Goal: Browse casually: Explore the website without a specific task or goal

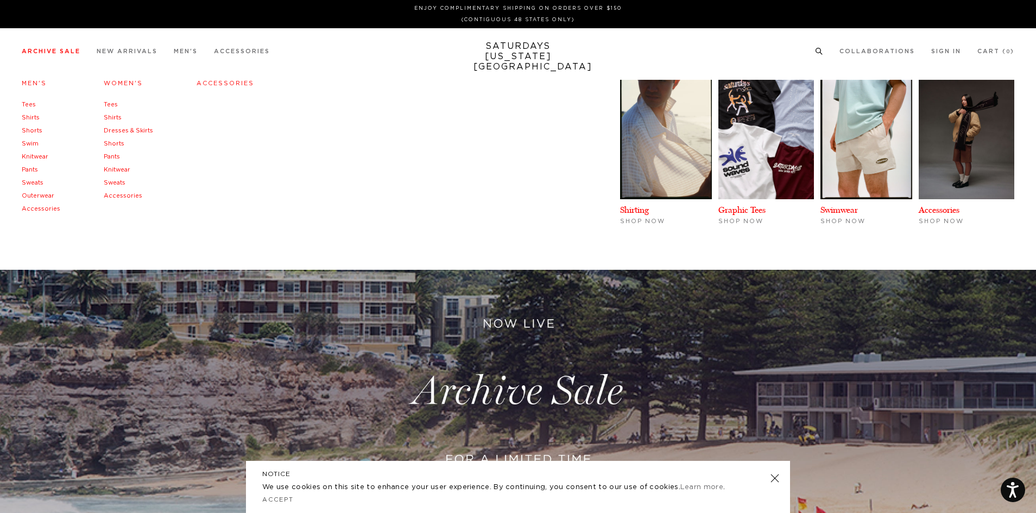
click at [31, 105] on link "Tees" at bounding box center [29, 105] width 14 height 6
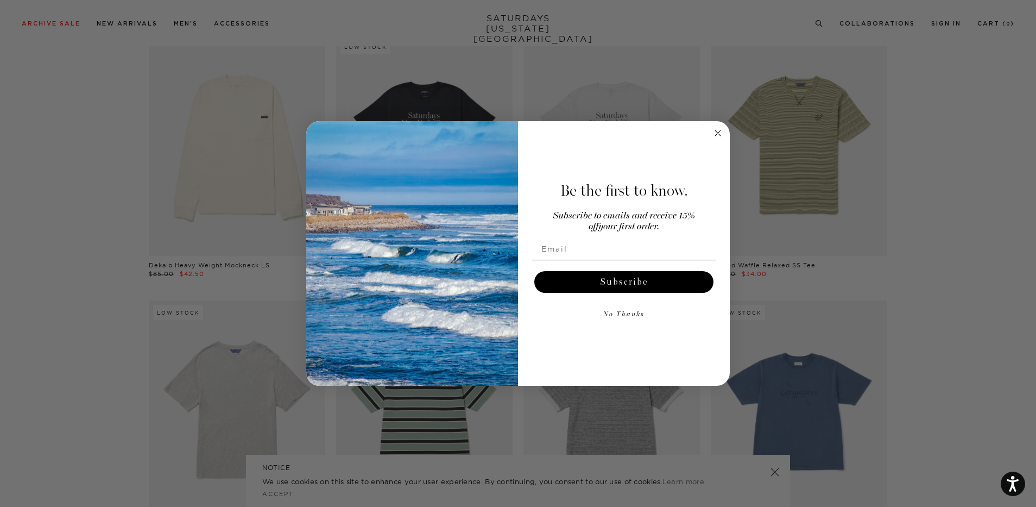
scroll to position [543, 0]
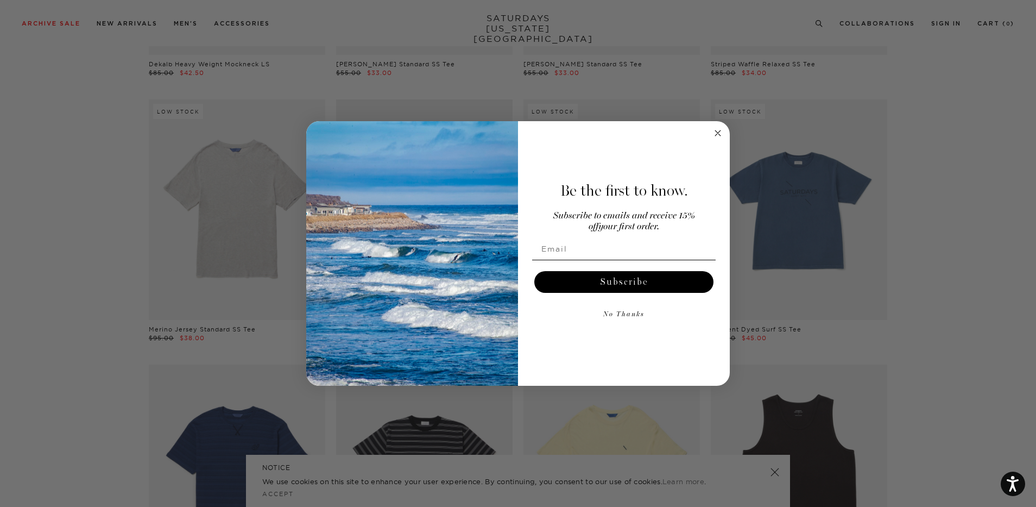
click at [715, 134] on circle "Close dialog" at bounding box center [718, 133] width 12 height 12
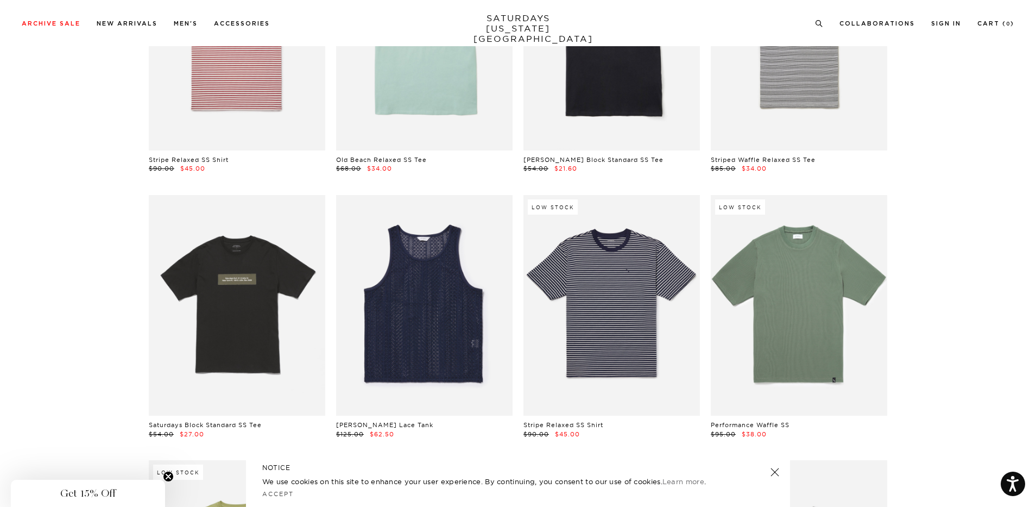
scroll to position [1792, 0]
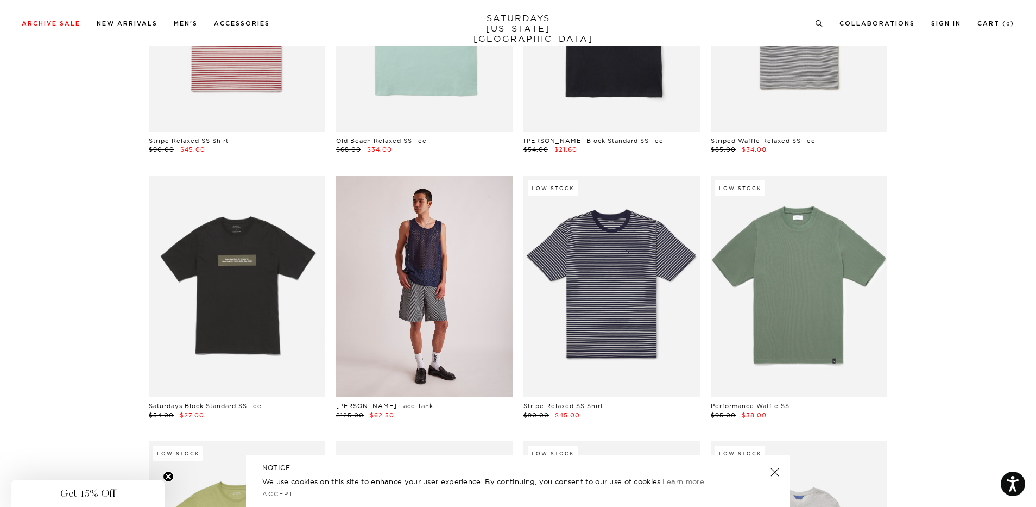
click at [437, 272] on link at bounding box center [424, 286] width 176 height 220
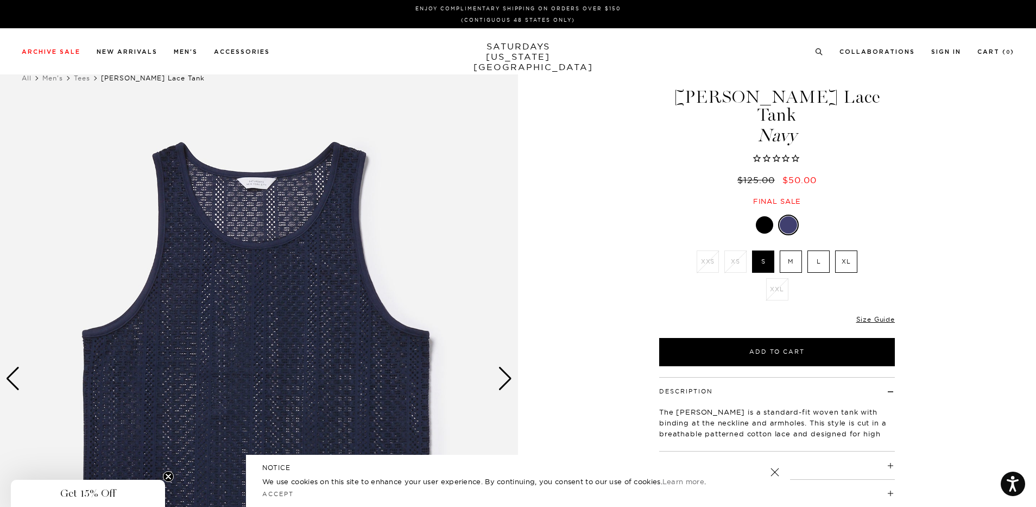
click at [758, 216] on div at bounding box center [764, 224] width 17 height 17
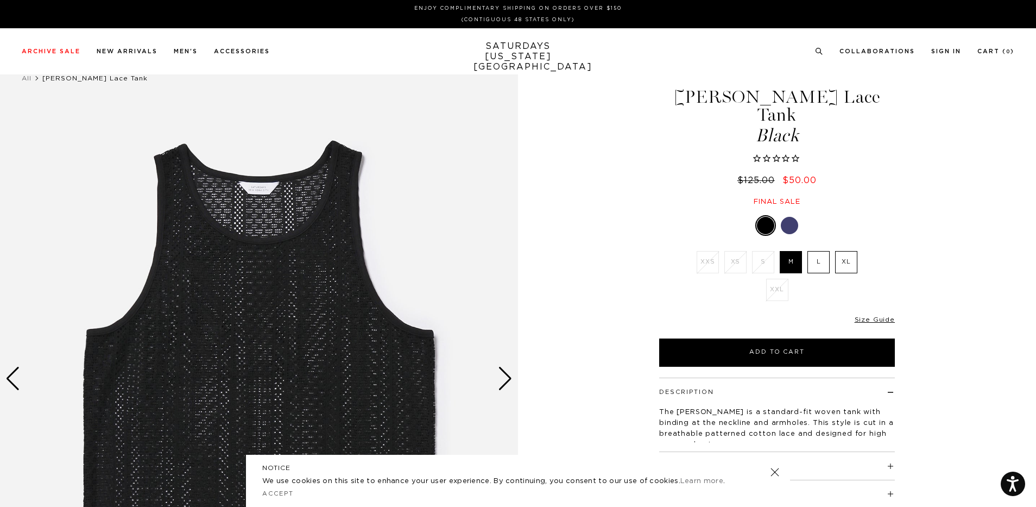
click at [786, 217] on div at bounding box center [789, 225] width 17 height 17
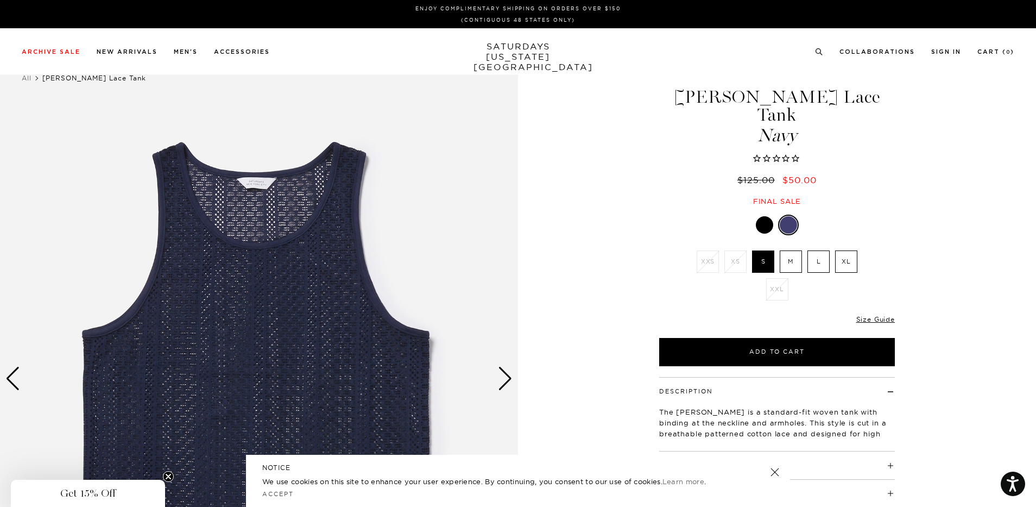
click at [103, 493] on span "Get 15% Off" at bounding box center [87, 493] width 55 height 13
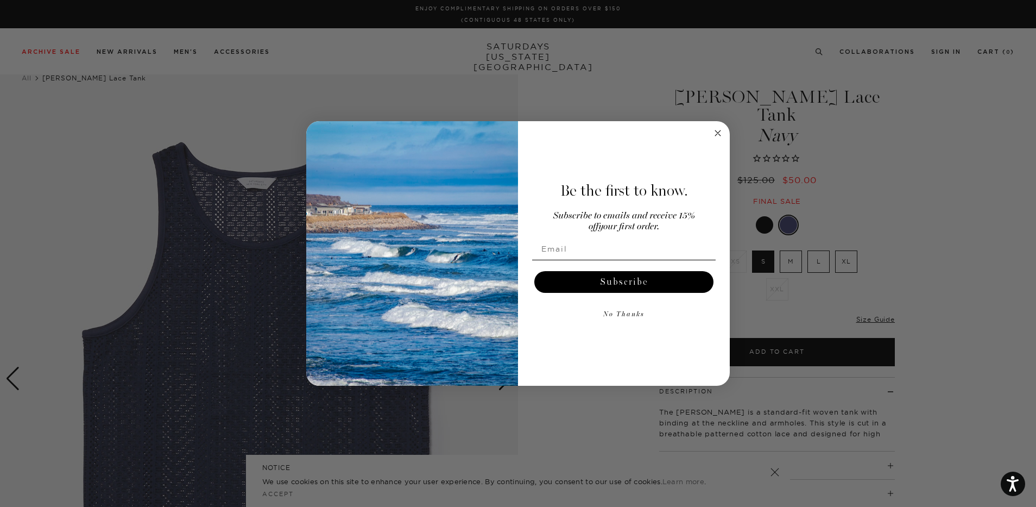
click at [722, 129] on circle "Close dialog" at bounding box center [718, 133] width 12 height 12
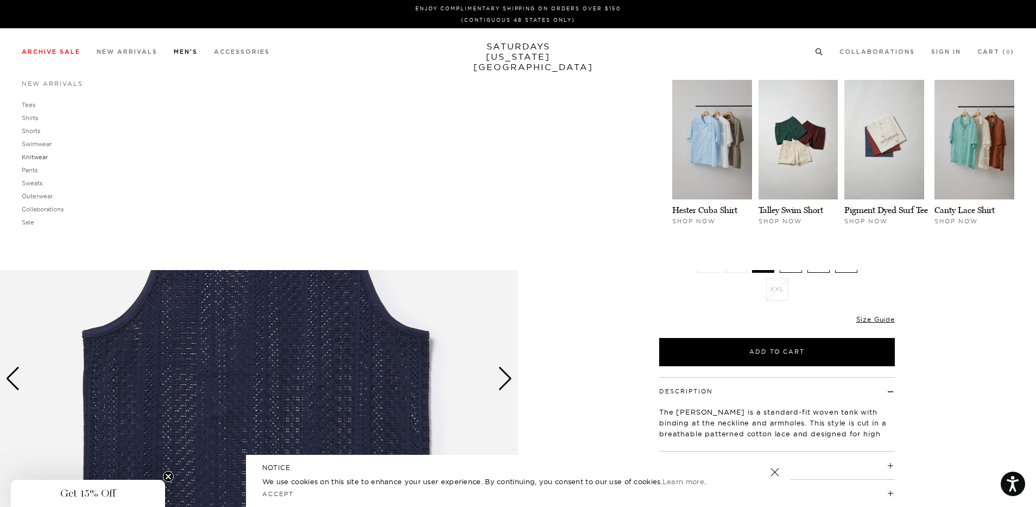
click at [41, 157] on link "Knitwear" at bounding box center [35, 157] width 26 height 8
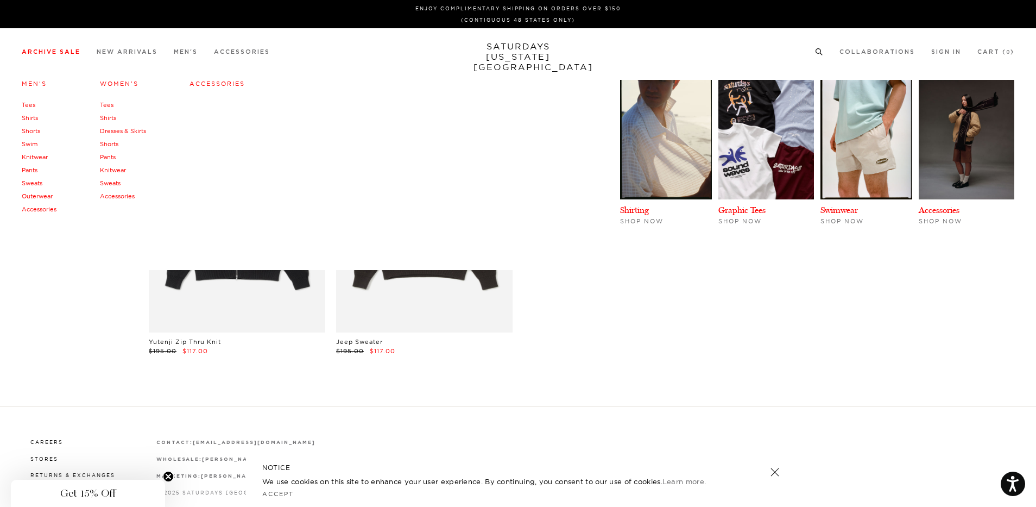
click at [26, 116] on link "Shirts" at bounding box center [30, 118] width 16 height 8
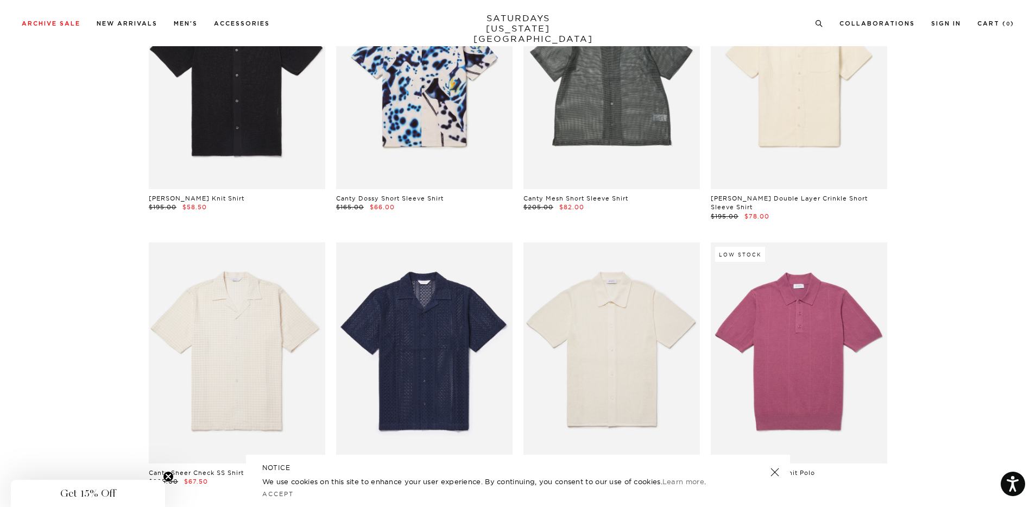
scroll to position [1792, 0]
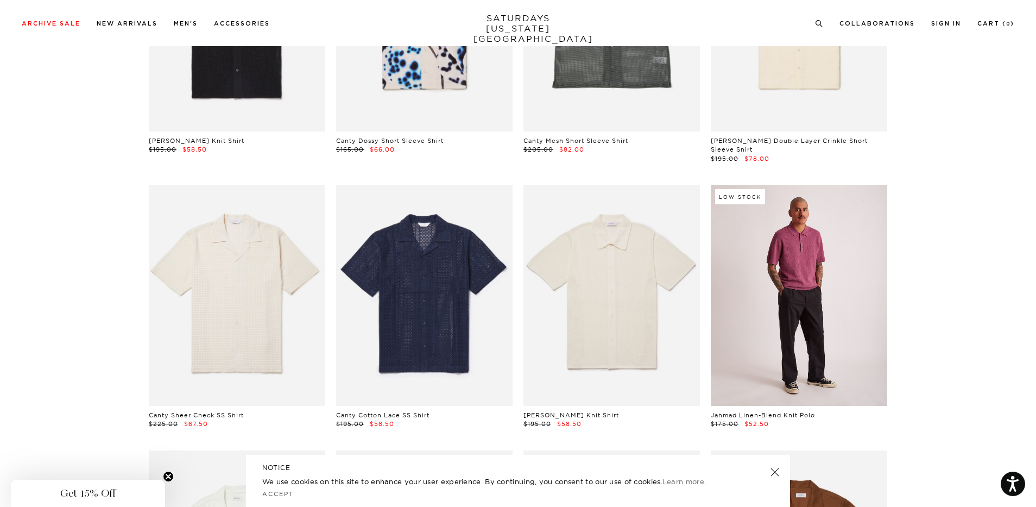
click at [806, 291] on link at bounding box center [799, 295] width 176 height 220
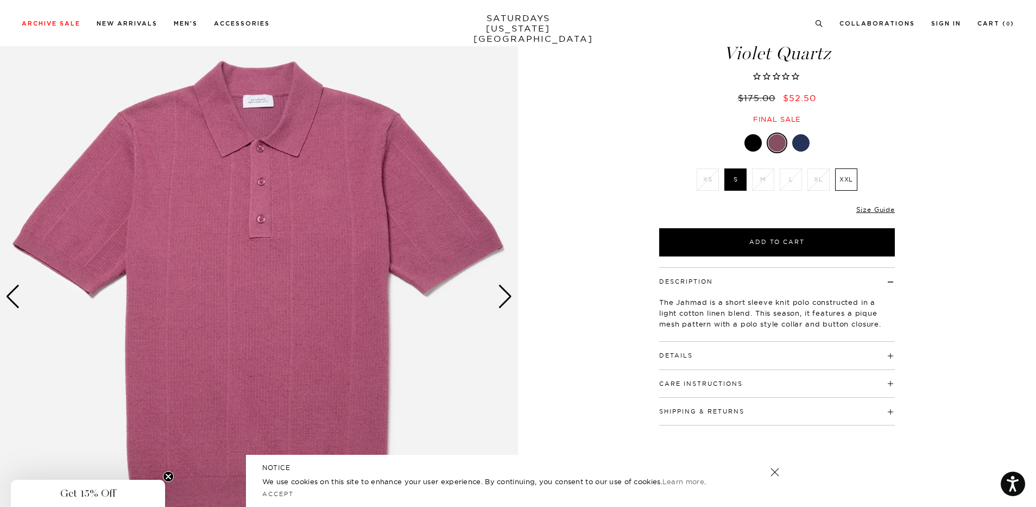
scroll to position [109, 0]
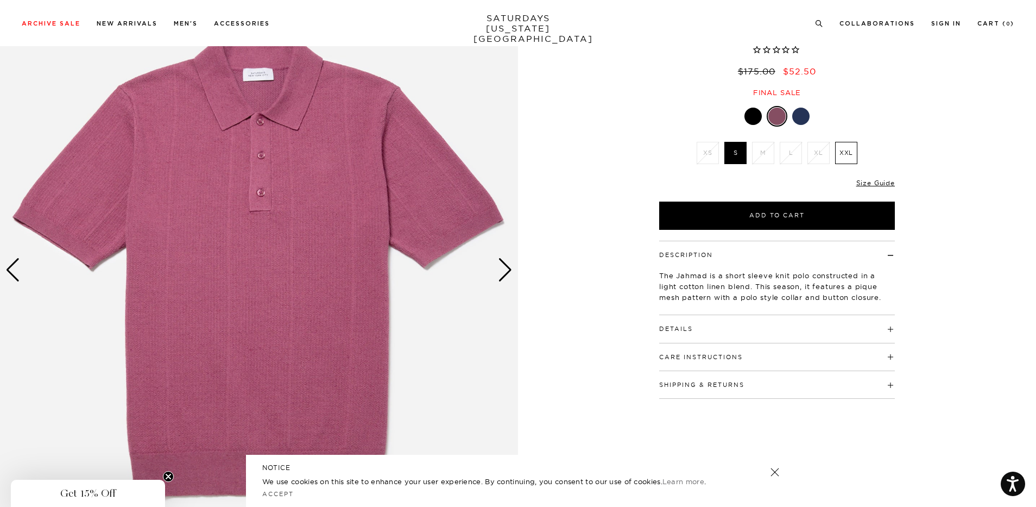
click at [890, 354] on h4 "Care Instructions" at bounding box center [777, 352] width 236 height 18
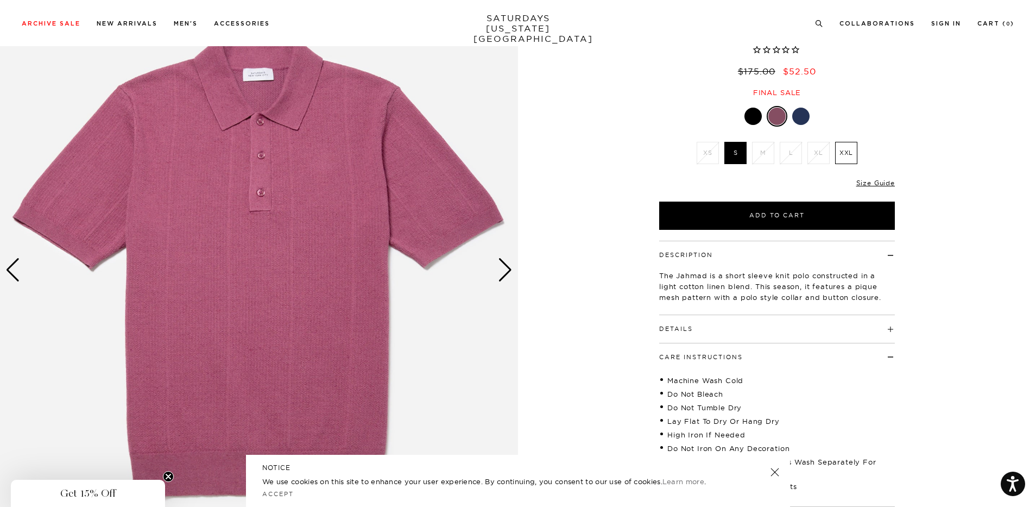
click at [800, 110] on div at bounding box center [800, 116] width 17 height 17
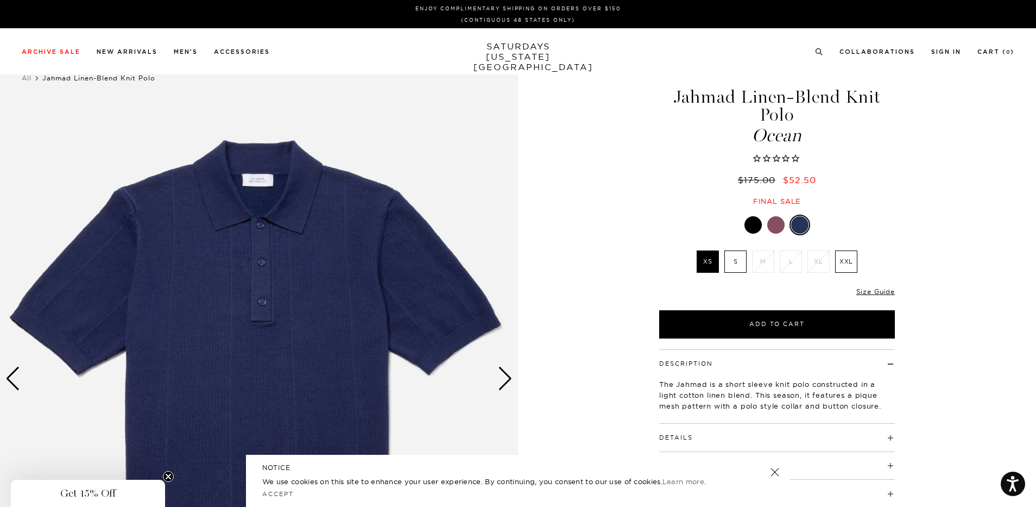
click at [777, 226] on div at bounding box center [775, 224] width 17 height 17
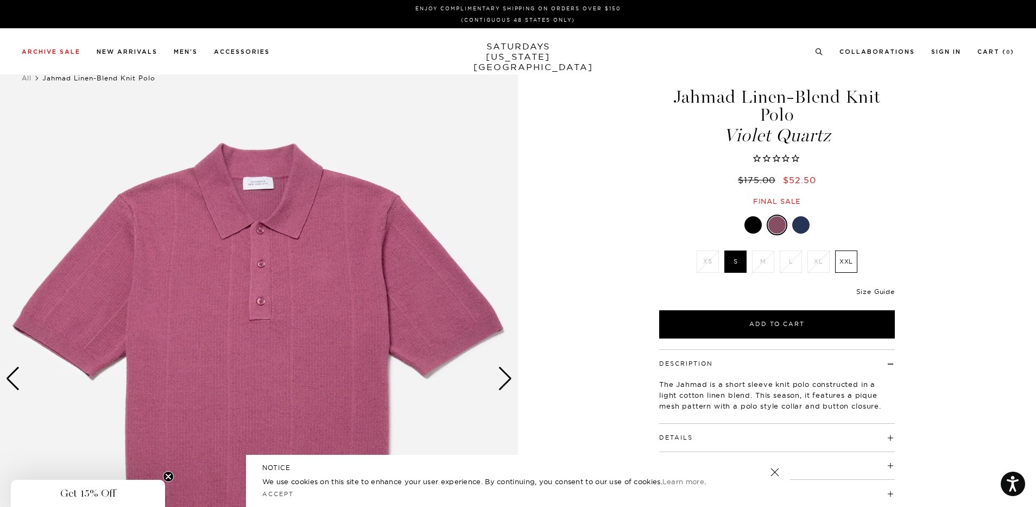
click at [867, 291] on link "Size Guide" at bounding box center [875, 291] width 39 height 8
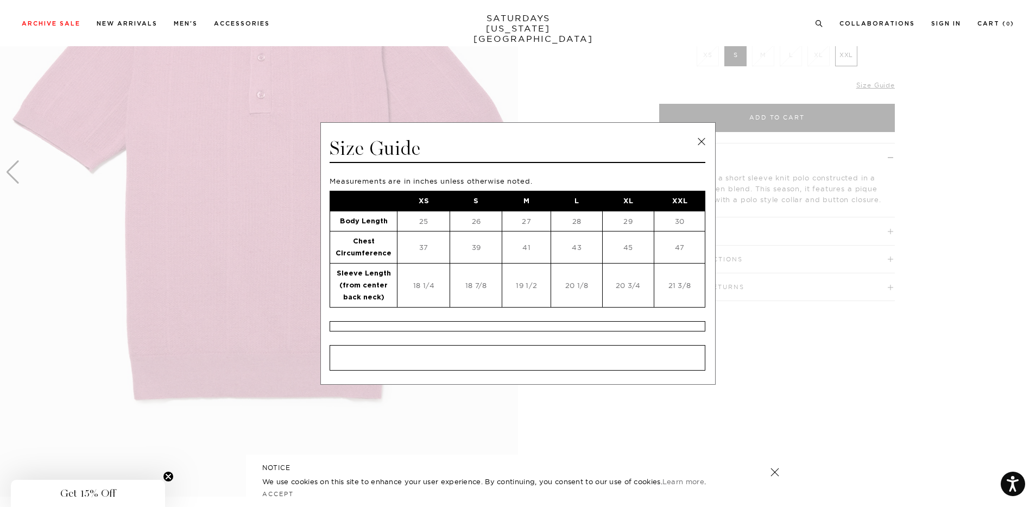
scroll to position [217, 0]
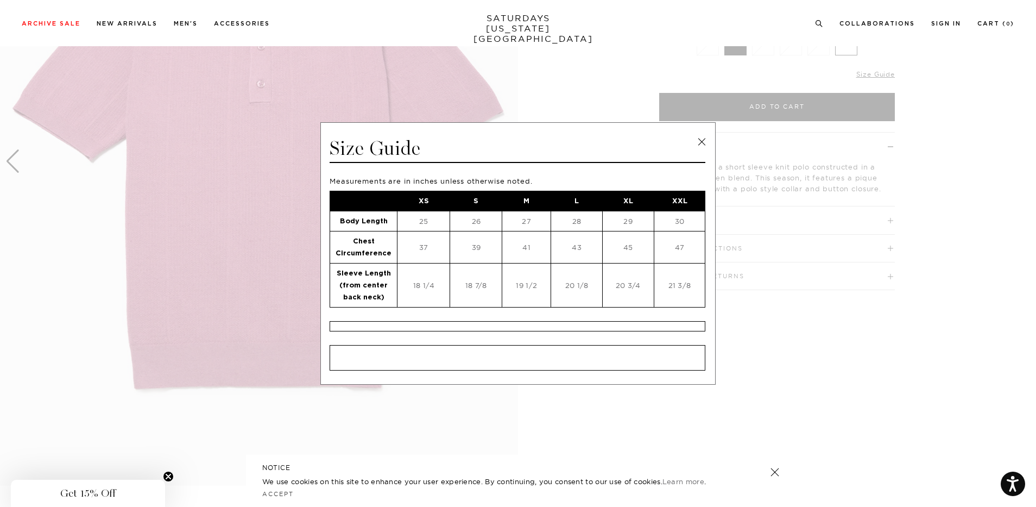
click at [703, 142] on link at bounding box center [701, 142] width 16 height 16
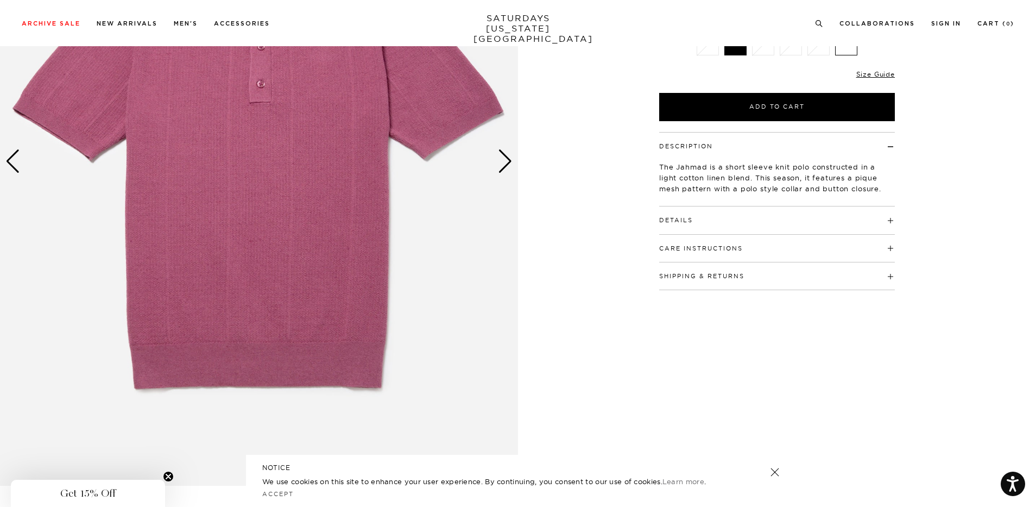
click at [511, 157] on div "Next slide" at bounding box center [505, 161] width 15 height 24
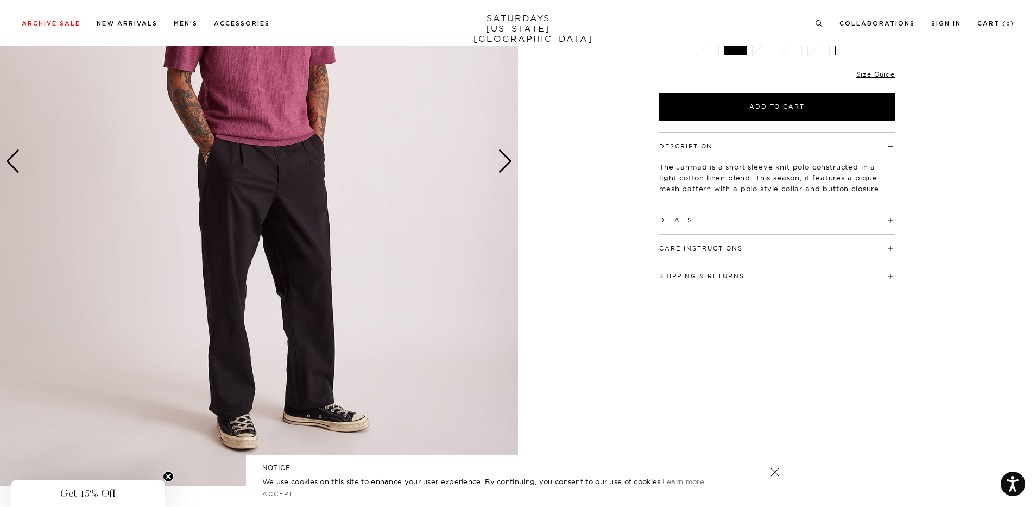
click at [506, 160] on div "Next slide" at bounding box center [505, 161] width 15 height 24
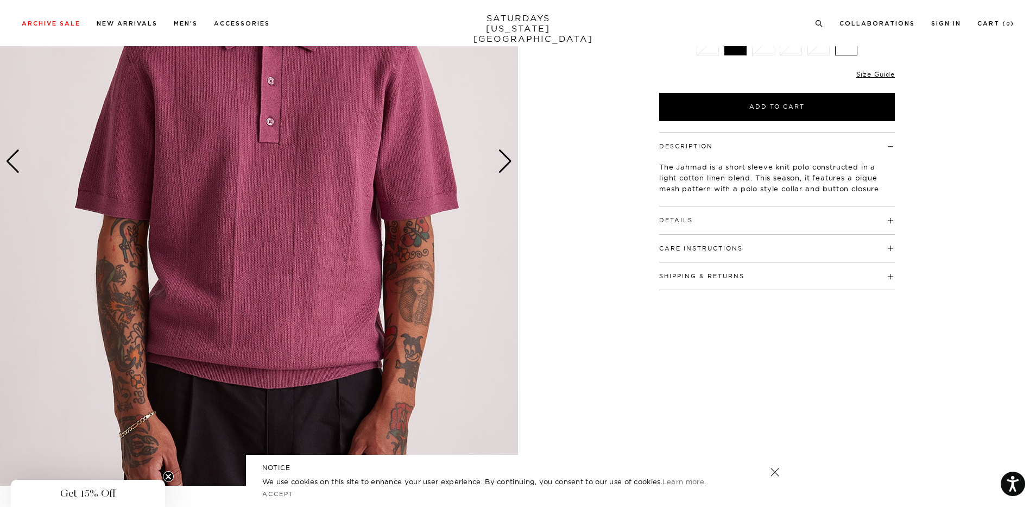
click at [504, 165] on div "Next slide" at bounding box center [505, 161] width 15 height 24
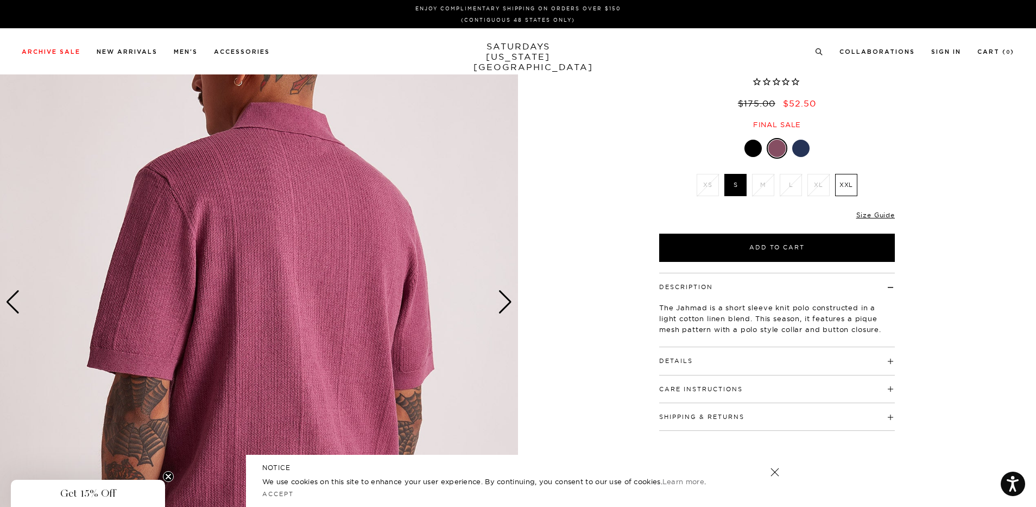
scroll to position [0, 0]
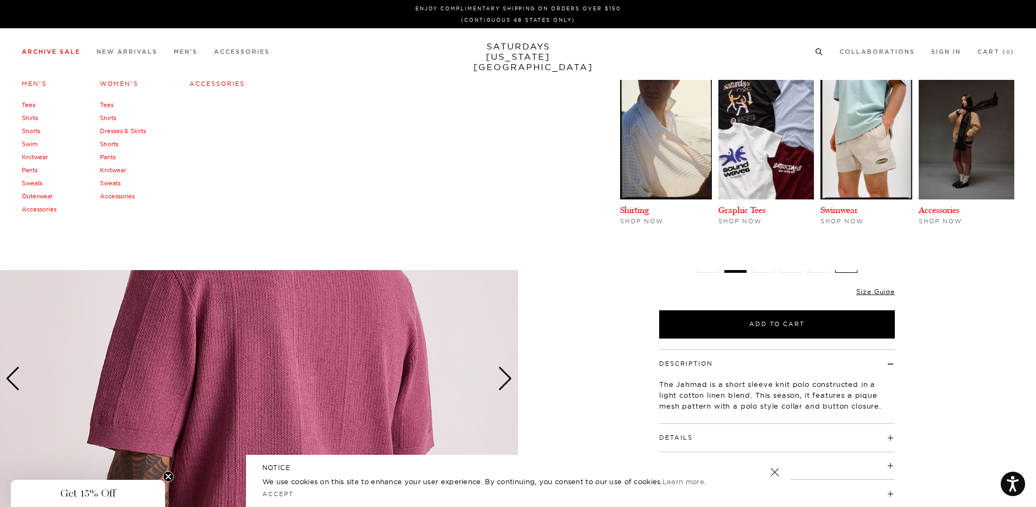
click at [29, 172] on link "Pants" at bounding box center [30, 170] width 16 height 8
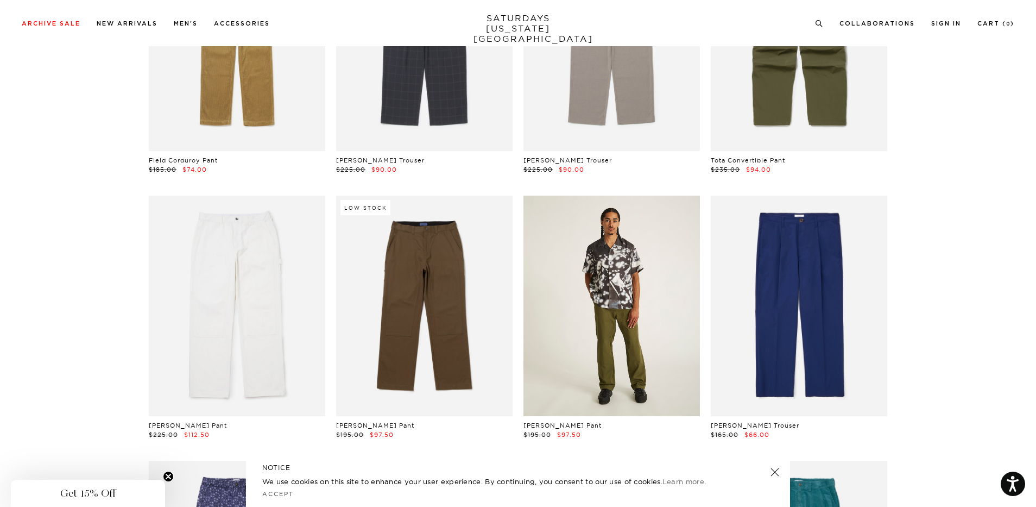
scroll to position [977, 0]
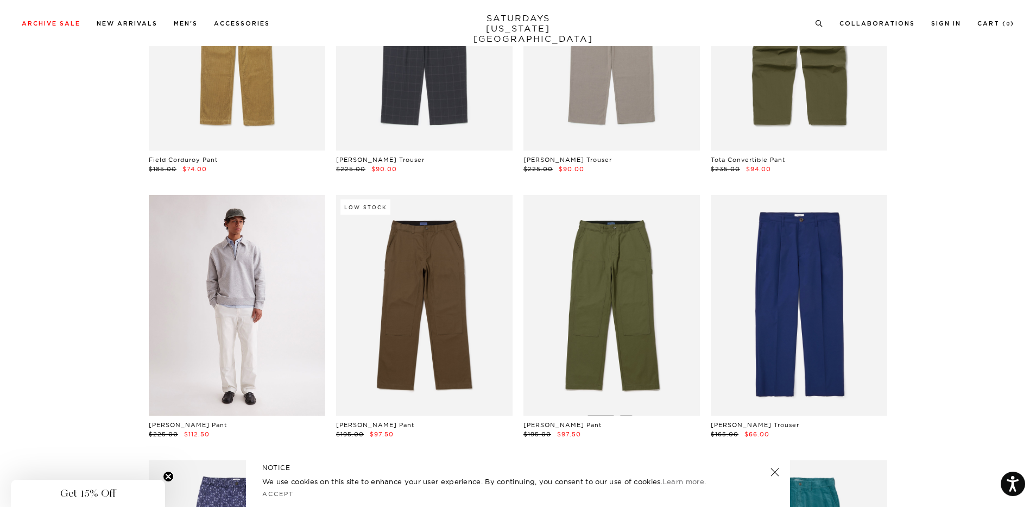
click at [223, 296] on link at bounding box center [237, 305] width 176 height 220
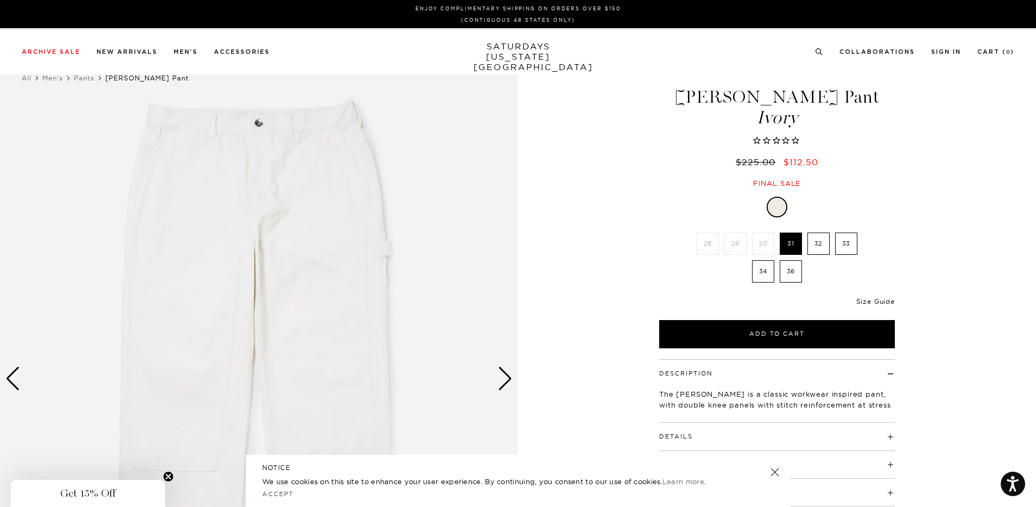
click at [878, 304] on link "Size Guide" at bounding box center [875, 301] width 39 height 8
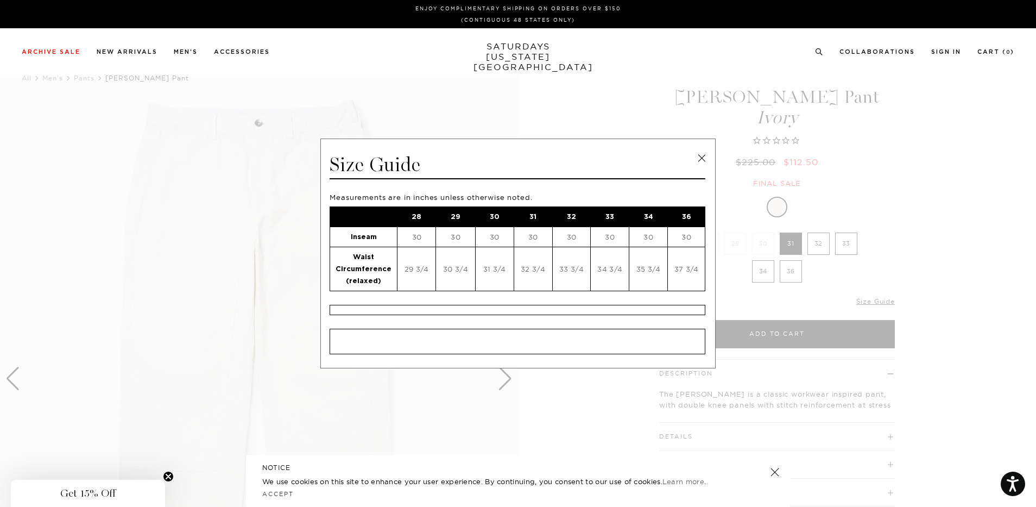
click at [701, 161] on link at bounding box center [701, 158] width 16 height 16
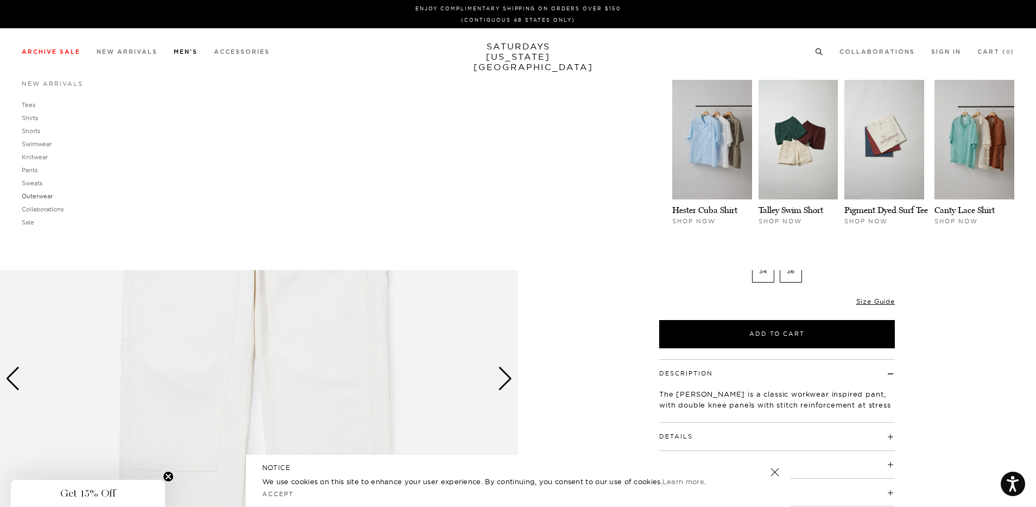
click at [37, 198] on link "Outerwear" at bounding box center [37, 196] width 31 height 8
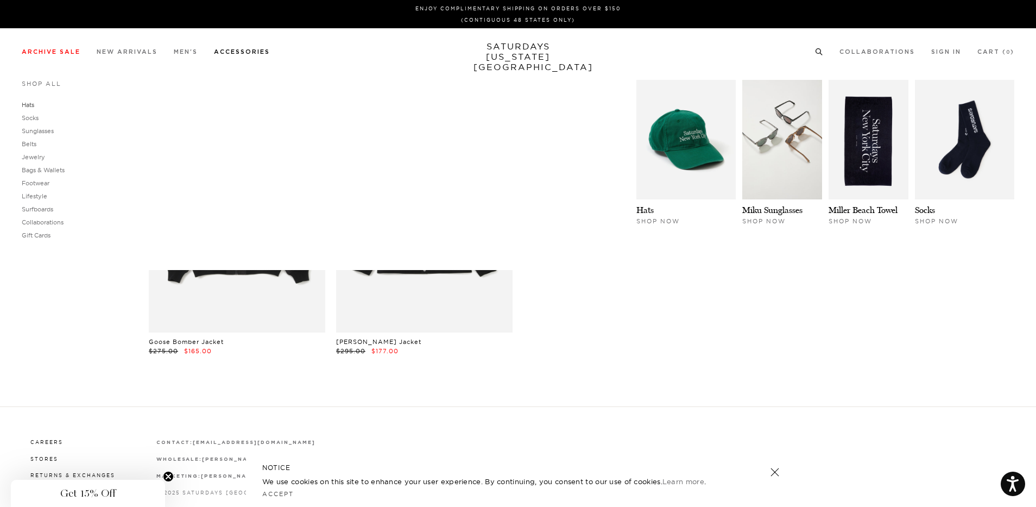
click at [23, 104] on link "Hats" at bounding box center [28, 105] width 12 height 8
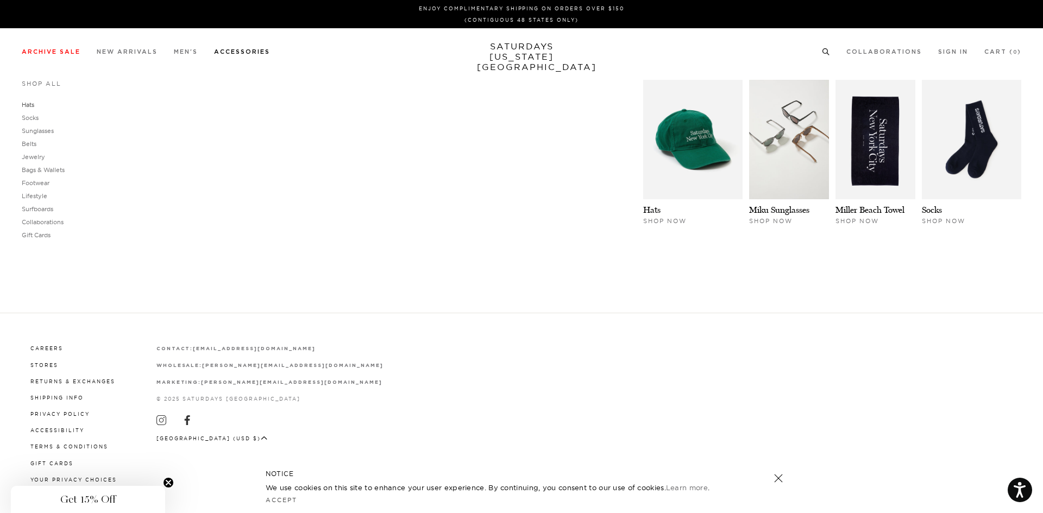
click at [30, 109] on link "Hats" at bounding box center [28, 105] width 12 height 8
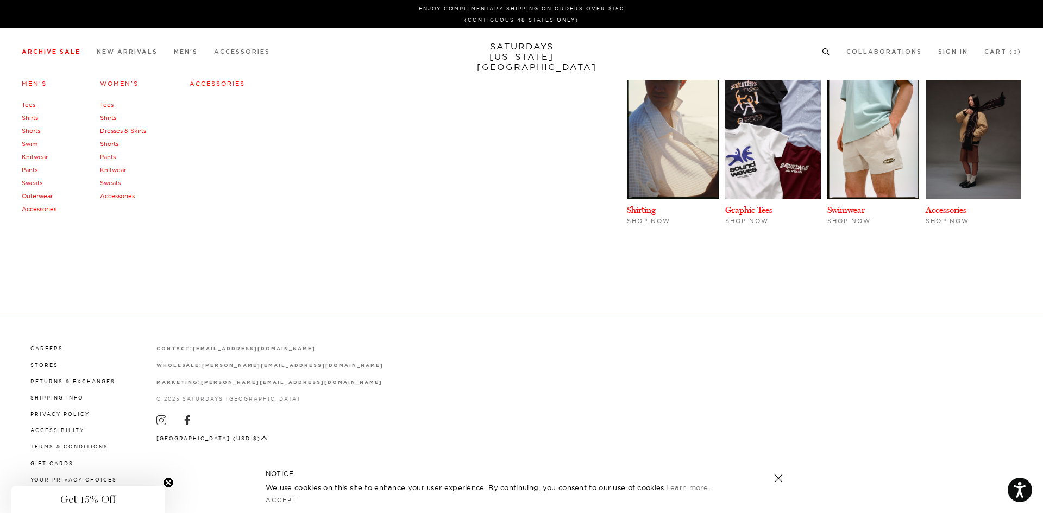
click at [48, 208] on link "Accessories" at bounding box center [39, 209] width 35 height 8
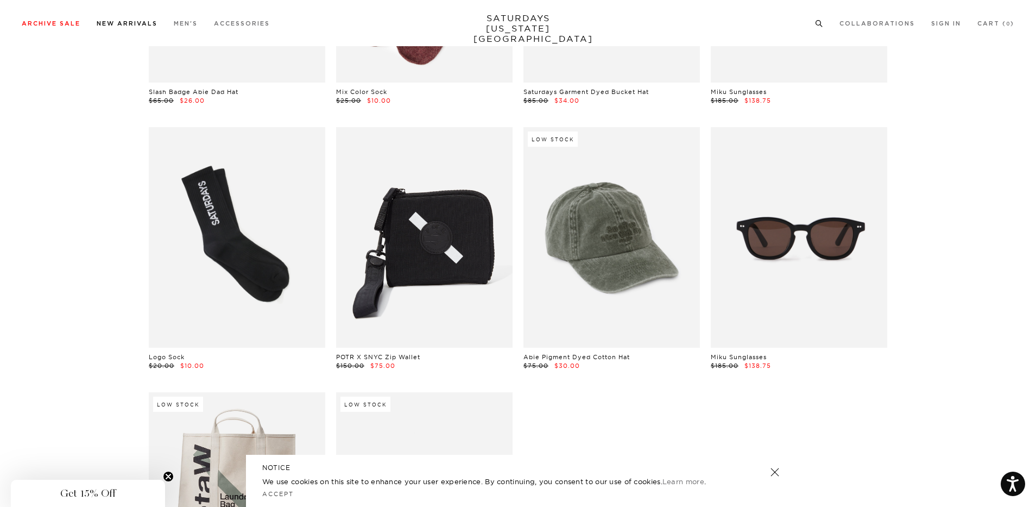
scroll to position [352, 0]
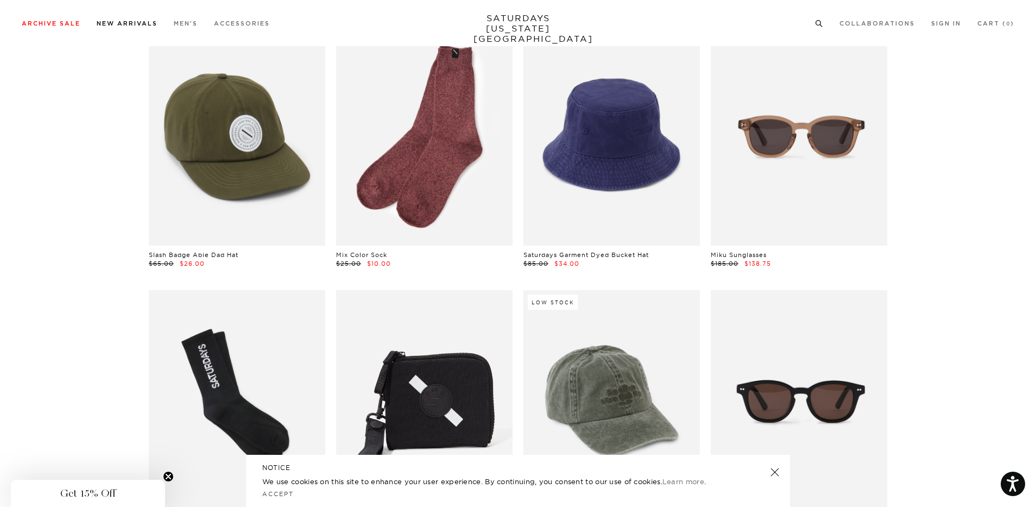
click at [147, 22] on link "New Arrivals" at bounding box center [127, 24] width 61 height 6
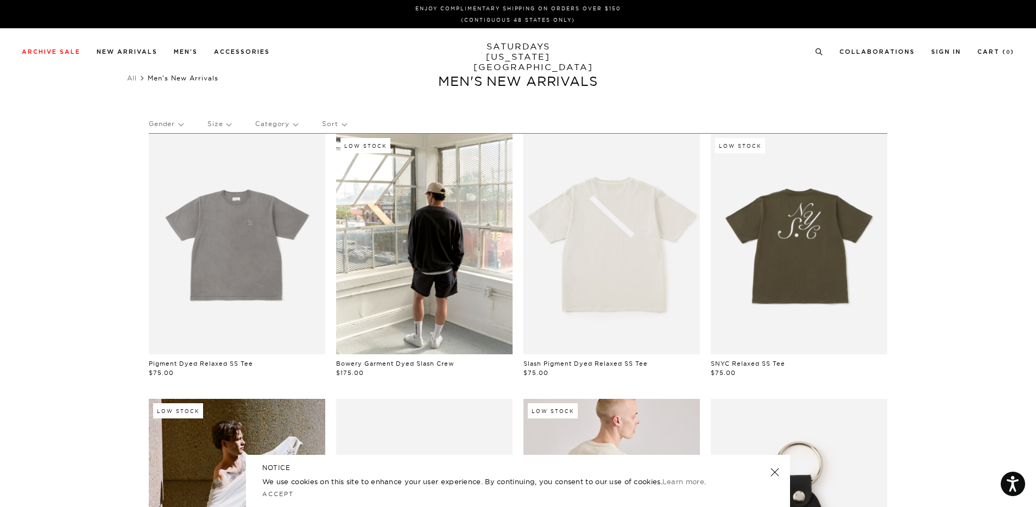
click at [178, 123] on p "Gender" at bounding box center [166, 123] width 34 height 25
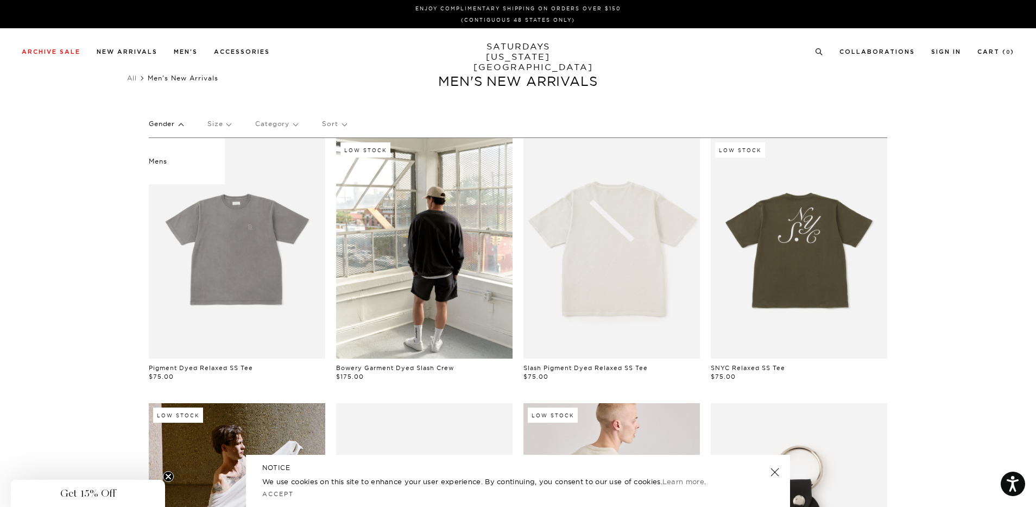
click at [162, 160] on p "Mens" at bounding box center [181, 161] width 65 height 14
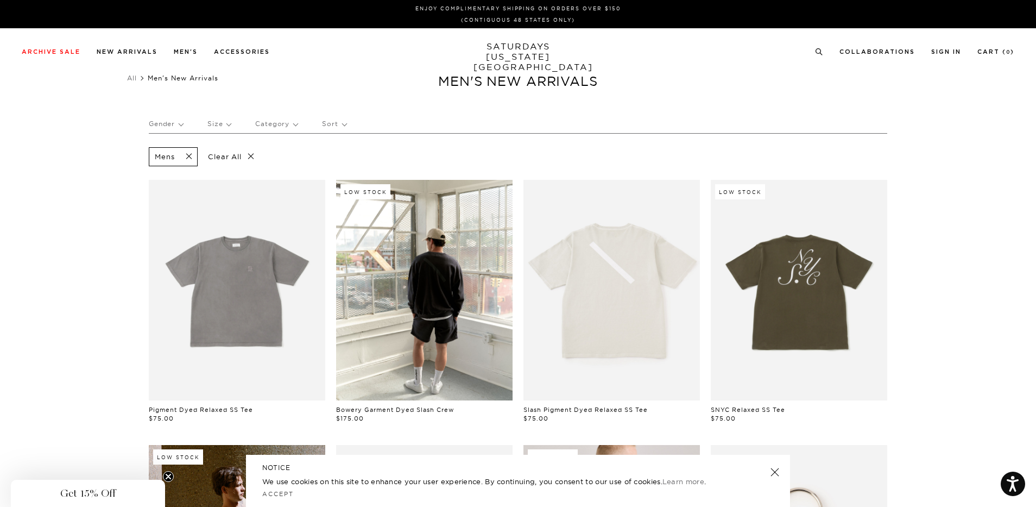
click at [292, 126] on p "Category" at bounding box center [276, 123] width 42 height 25
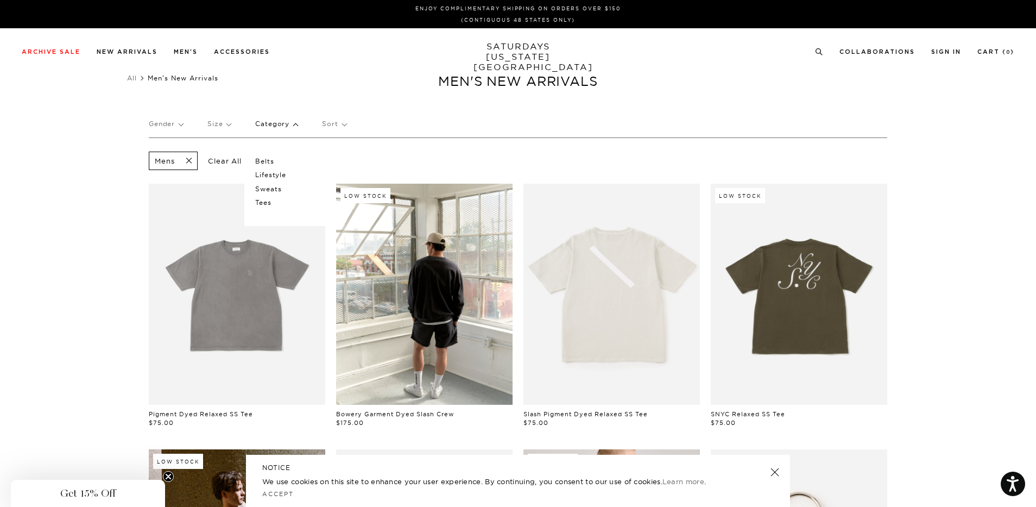
click at [292, 125] on p "Category" at bounding box center [276, 123] width 42 height 25
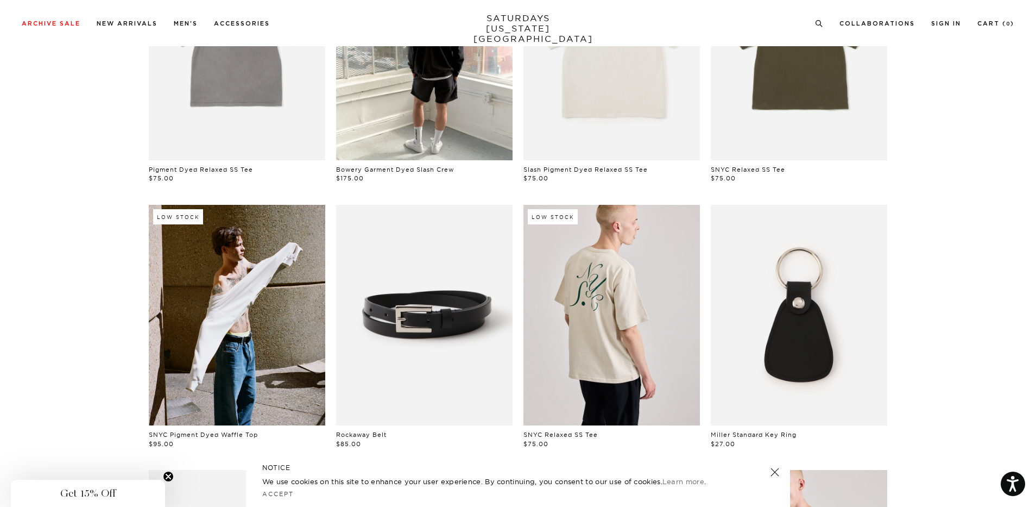
scroll to position [326, 0]
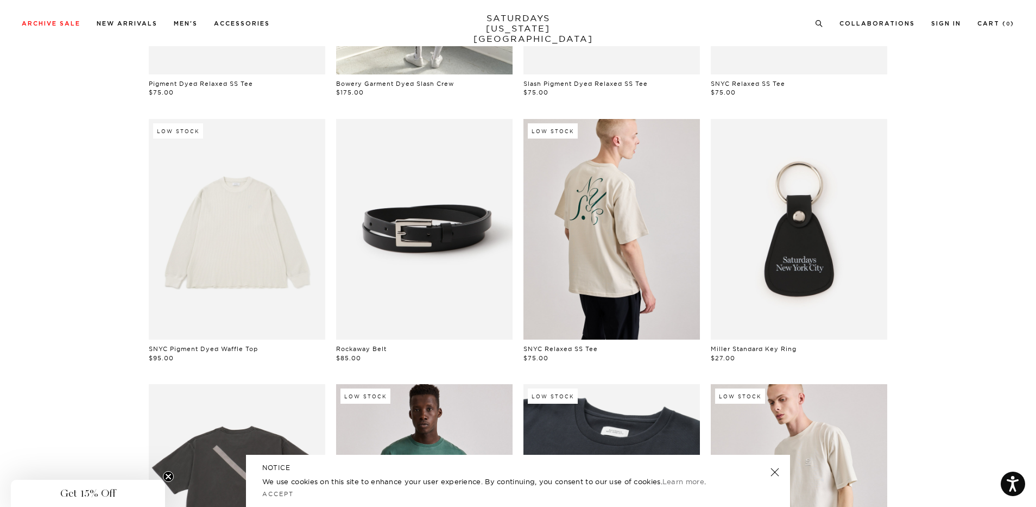
click at [228, 270] on link at bounding box center [237, 229] width 176 height 220
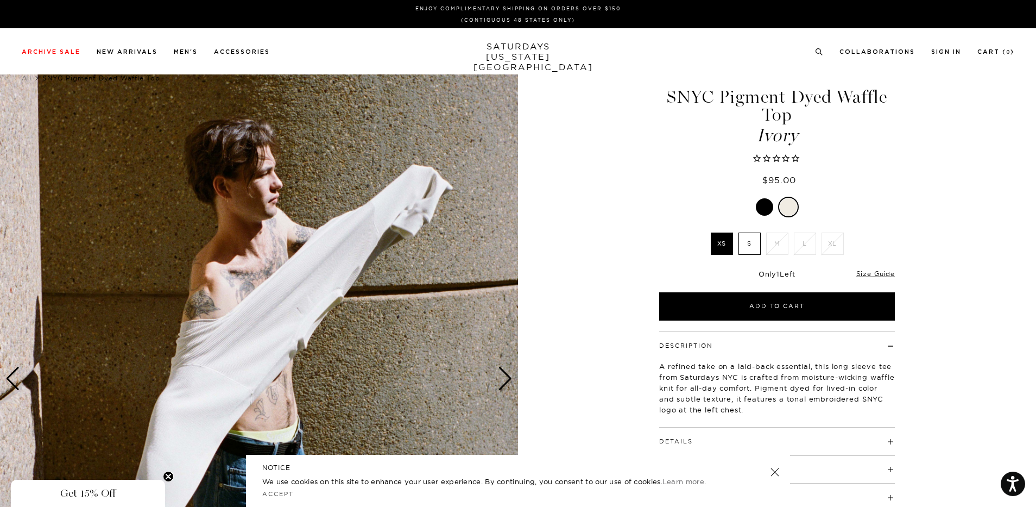
click at [500, 378] on div "Next slide" at bounding box center [505, 379] width 15 height 24
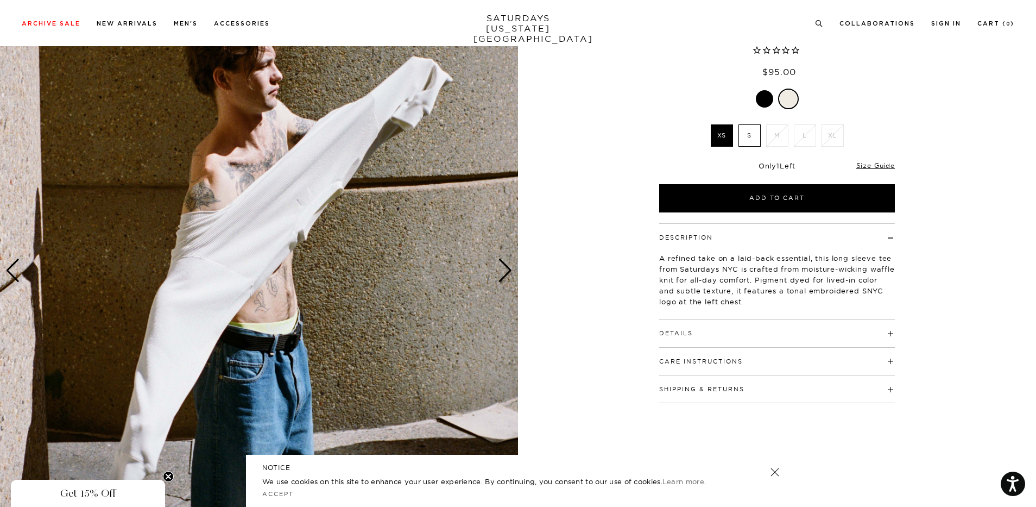
scroll to position [109, 0]
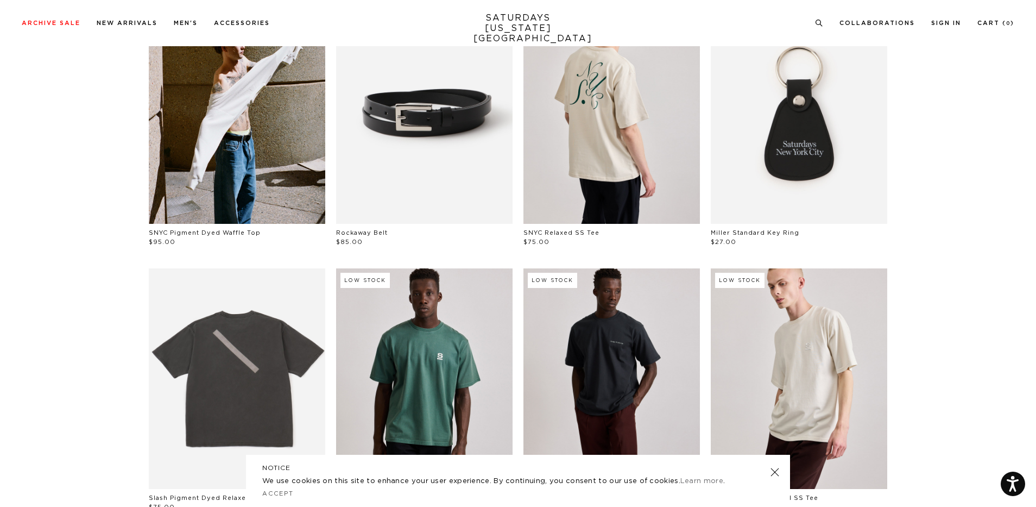
scroll to position [543, 0]
